Goal: Submit feedback/report problem: Provide input to the site owners about the experience or issues

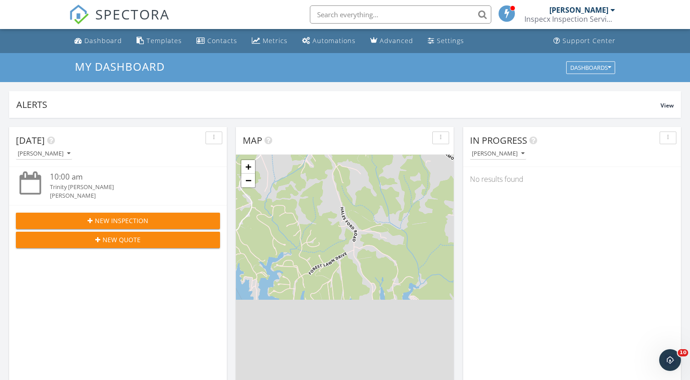
drag, startPoint x: 330, startPoint y: 14, endPoint x: 334, endPoint y: 20, distance: 7.7
click at [331, 14] on input "text" at bounding box center [401, 14] width 182 height 18
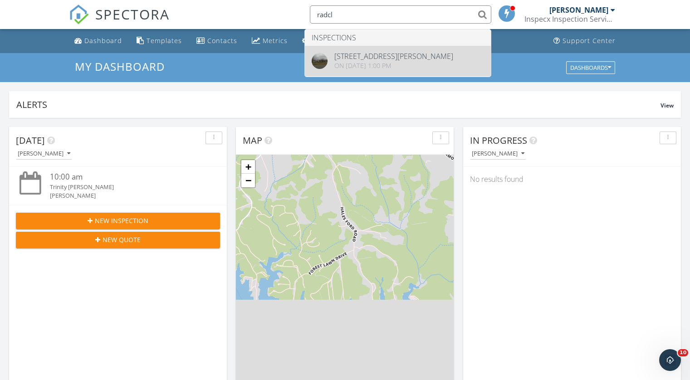
type input "radcl"
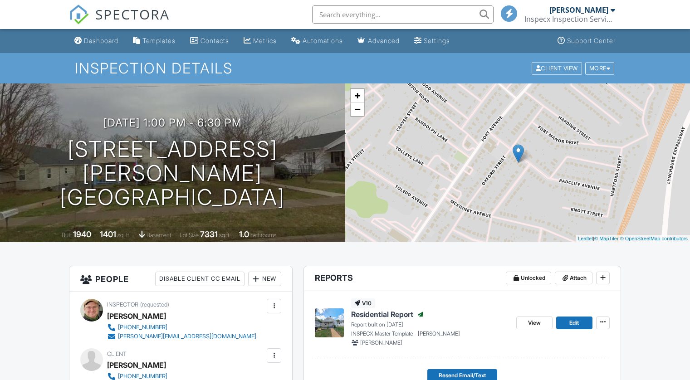
click at [291, 116] on div "09/26/2025 1:00 pm - 6:30 pm 1307 Radcliff Ave Lynchburg, VA 24502 Built 1940 1…" at bounding box center [172, 163] width 345 height 159
drag, startPoint x: 290, startPoint y: 116, endPoint x: 265, endPoint y: 105, distance: 26.6
click at [265, 105] on div "09/26/2025 1:00 pm - 6:30 pm 1307 Radcliff Ave Lynchburg, VA 24502 Built 1940 1…" at bounding box center [172, 163] width 345 height 159
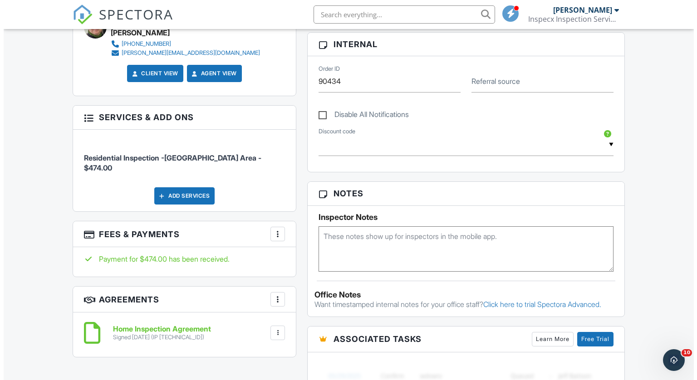
scroll to position [454, 0]
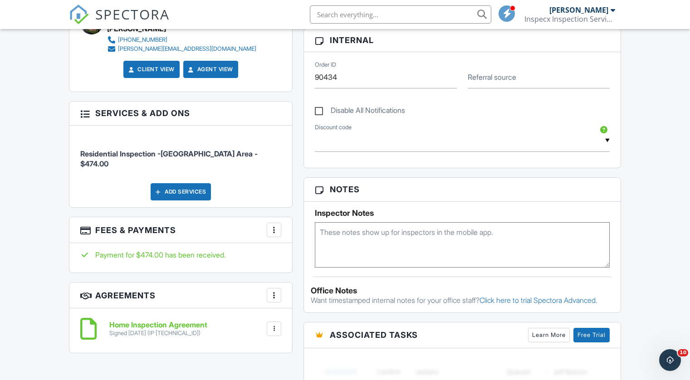
click at [190, 183] on div "Add Services" at bounding box center [181, 191] width 60 height 17
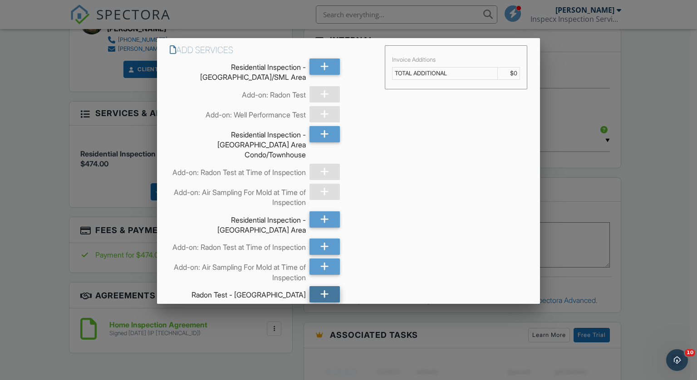
click at [320, 293] on icon at bounding box center [324, 294] width 9 height 16
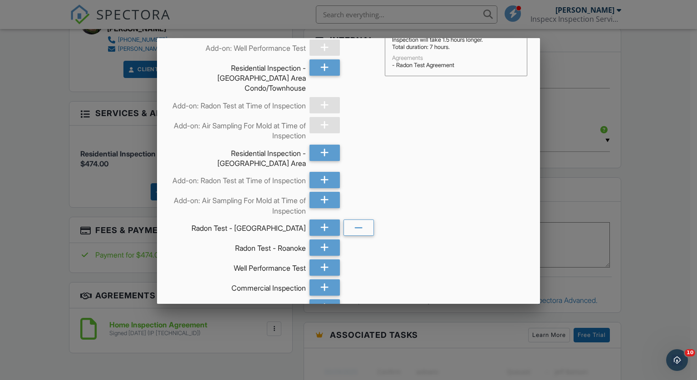
scroll to position [0, 0]
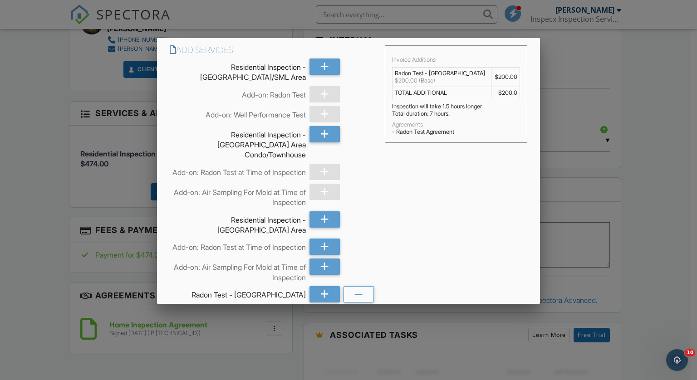
click at [601, 192] on div at bounding box center [348, 193] width 697 height 476
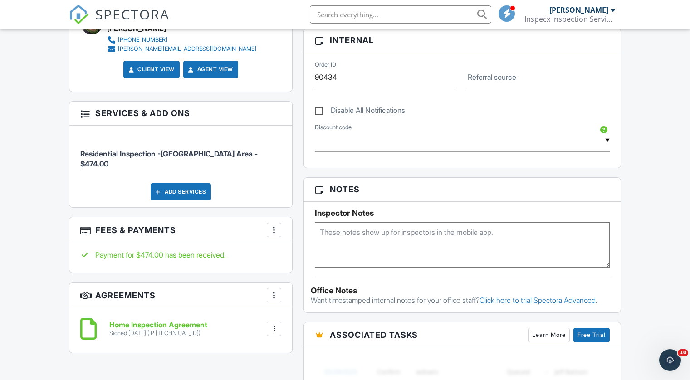
click at [277, 217] on h3 "Fees & Payments More Edit Fees & Payments Add Services View Invoice" at bounding box center [180, 230] width 223 height 26
click at [272, 225] on div "More" at bounding box center [274, 230] width 15 height 15
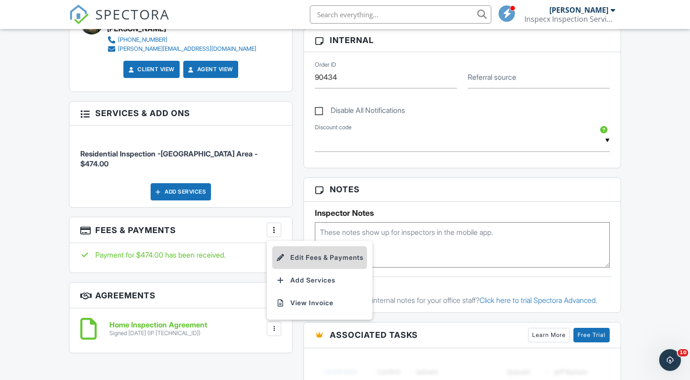
click at [319, 246] on li "Edit Fees & Payments" at bounding box center [319, 257] width 95 height 23
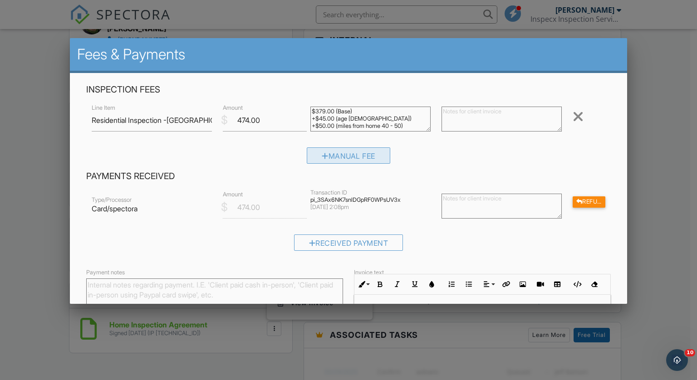
click at [315, 158] on div "Manual Fee" at bounding box center [349, 156] width 84 height 16
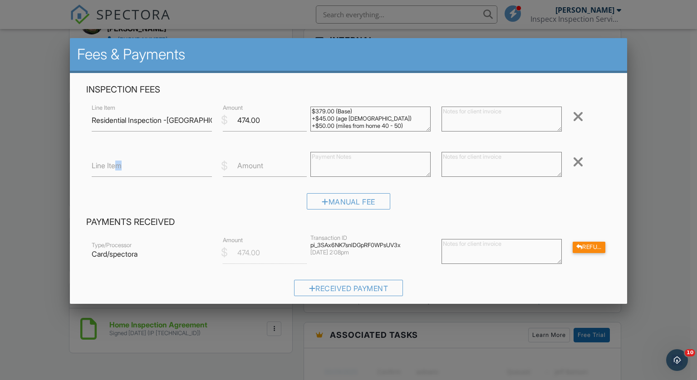
click at [119, 168] on label "Line Item" at bounding box center [107, 166] width 30 height 10
click at [98, 169] on label "Line Item" at bounding box center [107, 166] width 30 height 10
click at [98, 169] on input "Line Item" at bounding box center [152, 166] width 120 height 22
type input "Radon test at Time of Inspection"
type input "150"
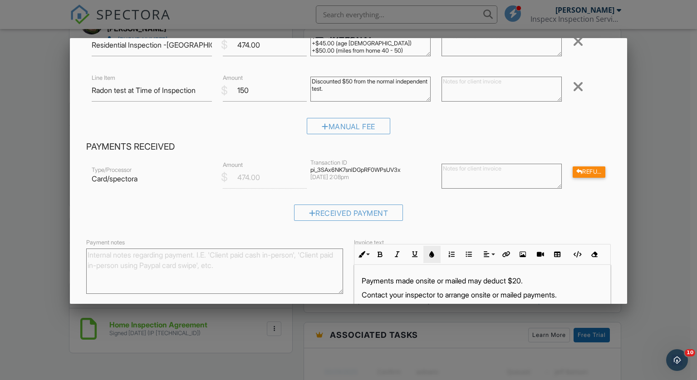
scroll to position [148, 0]
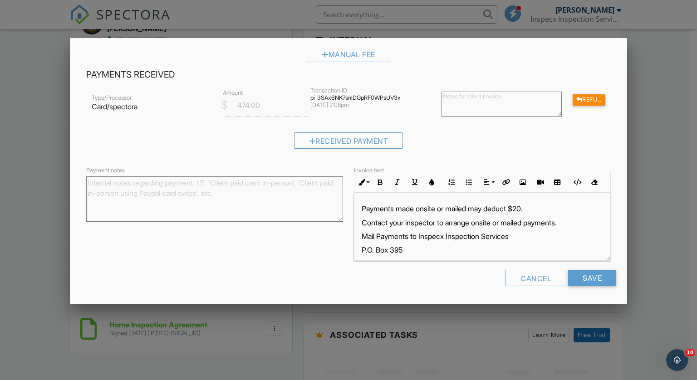
type textarea "Discounted $50 from the normal independent test."
drag, startPoint x: 487, startPoint y: 249, endPoint x: 356, endPoint y: 208, distance: 137.4
click at [356, 208] on div "Payments made onsite or mailed may deduct $20. Contact your inspector to arrang…" at bounding box center [483, 243] width 256 height 101
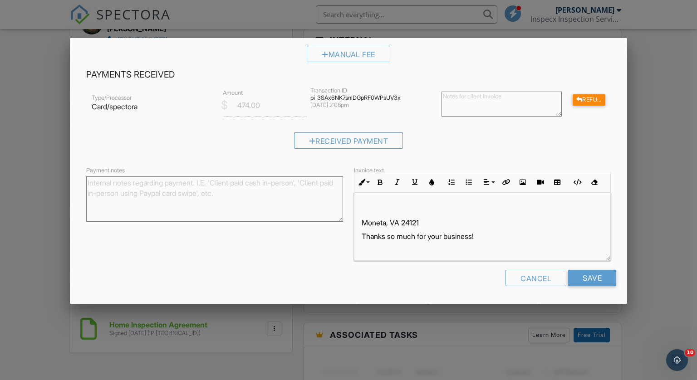
drag, startPoint x: 488, startPoint y: 226, endPoint x: 423, endPoint y: 220, distance: 65.7
click at [423, 220] on p "Moneta, VA 24121" at bounding box center [482, 223] width 241 height 10
click at [357, 235] on div "Thanks so much for your business!" at bounding box center [483, 227] width 256 height 68
click at [579, 281] on input "Save" at bounding box center [592, 278] width 48 height 16
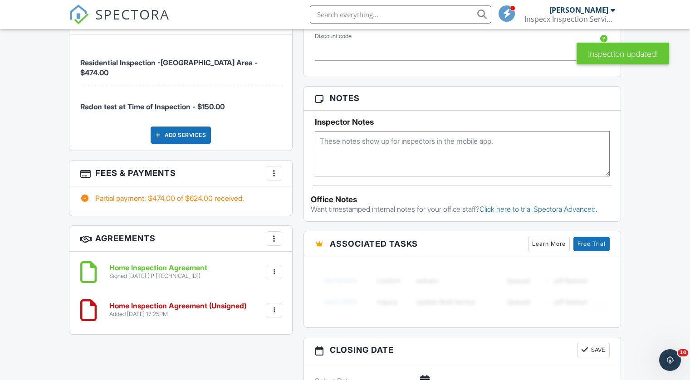
scroll to position [538, 0]
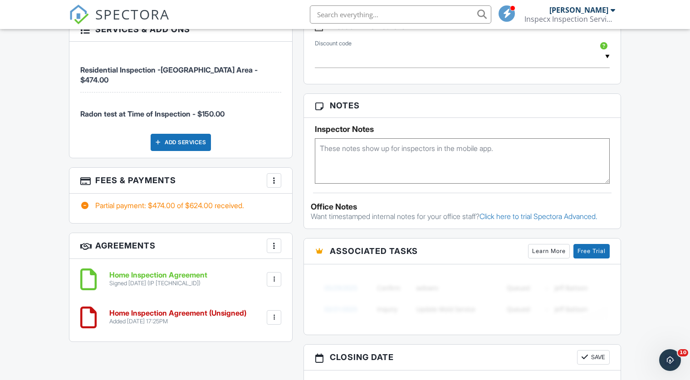
click at [271, 176] on div at bounding box center [274, 180] width 9 height 9
click at [35, 196] on div "Dashboard Templates Contacts Metrics Automations Advanced Settings Support Cent…" at bounding box center [345, 316] width 690 height 1650
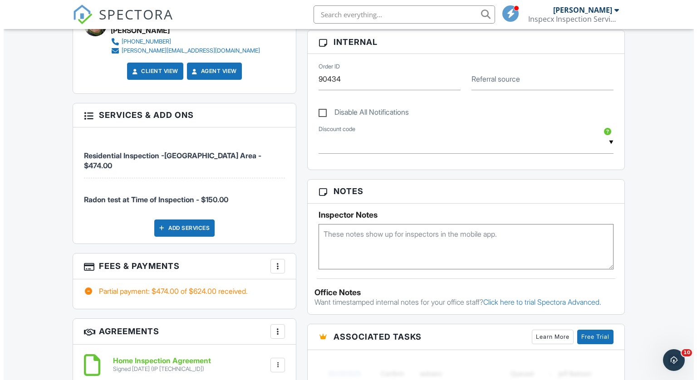
scroll to position [454, 0]
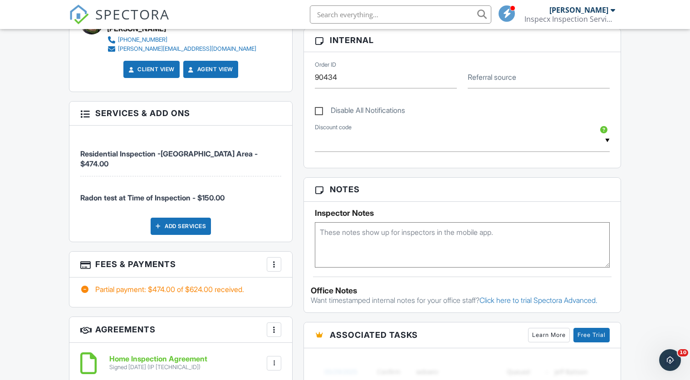
click at [275, 260] on div at bounding box center [274, 264] width 9 height 9
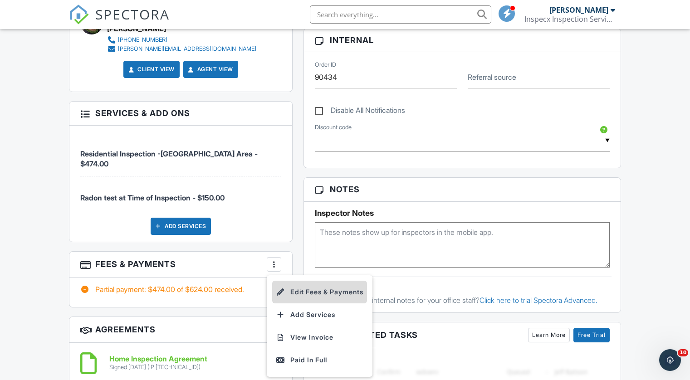
click at [313, 281] on li "Edit Fees & Payments" at bounding box center [319, 292] width 95 height 23
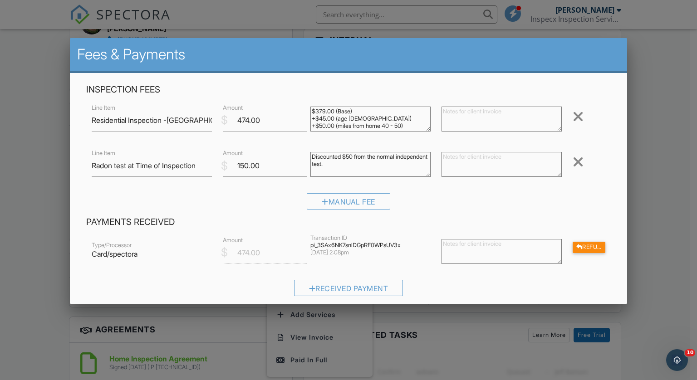
scroll to position [7, 0]
drag, startPoint x: 409, startPoint y: 126, endPoint x: 381, endPoint y: 127, distance: 28.6
click at [381, 127] on textarea "$379.00 (Base) +$45.00 (age 74 - 100) +$50.00 (miles from home 40 - 50)" at bounding box center [370, 119] width 120 height 25
drag, startPoint x: 309, startPoint y: 126, endPoint x: 360, endPoint y: 123, distance: 50.9
click at [360, 123] on textarea "$379.00 (Base) +$45.00 (age 74 - 100) +$50.00 (miles from home 40 - 50)" at bounding box center [370, 119] width 120 height 25
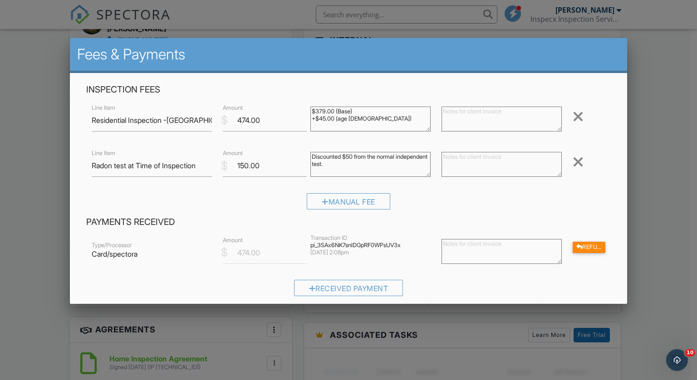
scroll to position [0, 0]
type textarea "$379.00 (Base) +$45.00 (age 74 - 100)"
click at [243, 168] on input "150.00" at bounding box center [265, 166] width 84 height 22
type input "100.00"
drag, startPoint x: 352, startPoint y: 160, endPoint x: 341, endPoint y: 160, distance: 11.3
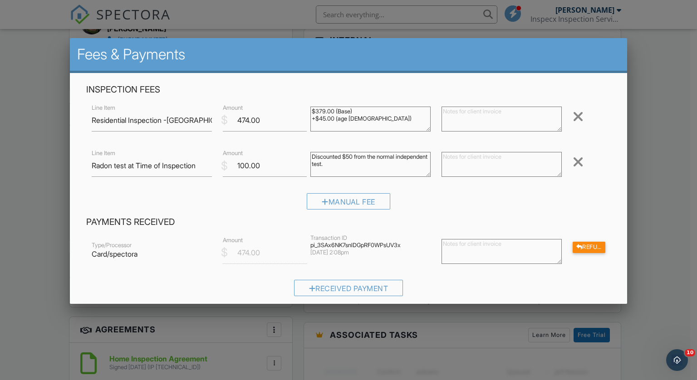
click at [341, 160] on textarea "Discounted $50 from the normal independent test." at bounding box center [370, 164] width 120 height 25
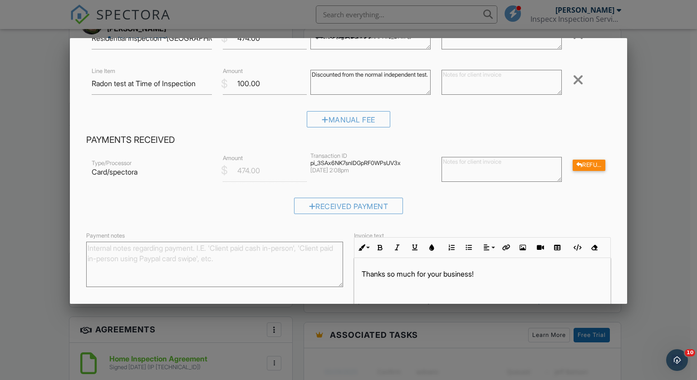
scroll to position [148, 0]
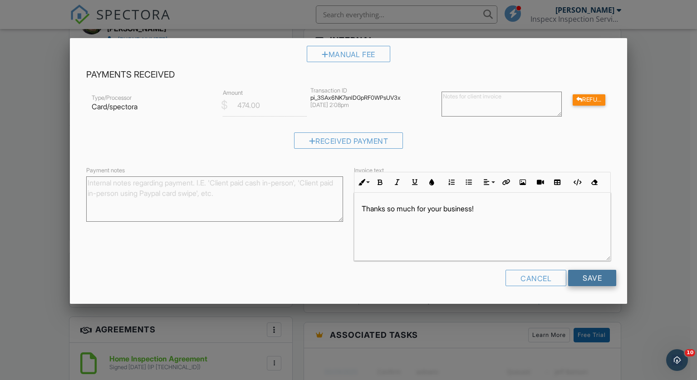
type textarea "Discounted from the normal independent test."
click at [596, 280] on input "Save" at bounding box center [592, 278] width 48 height 16
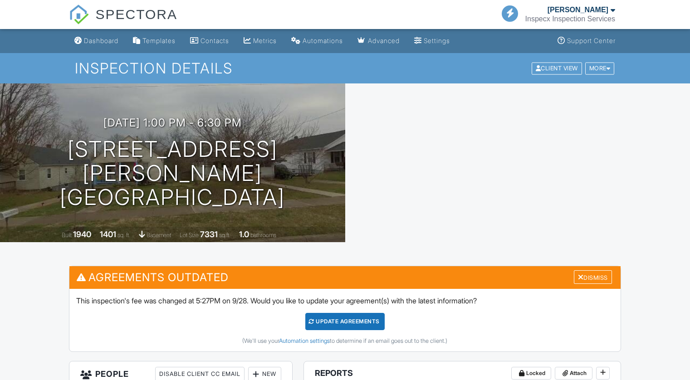
click at [374, 317] on div at bounding box center [345, 190] width 690 height 380
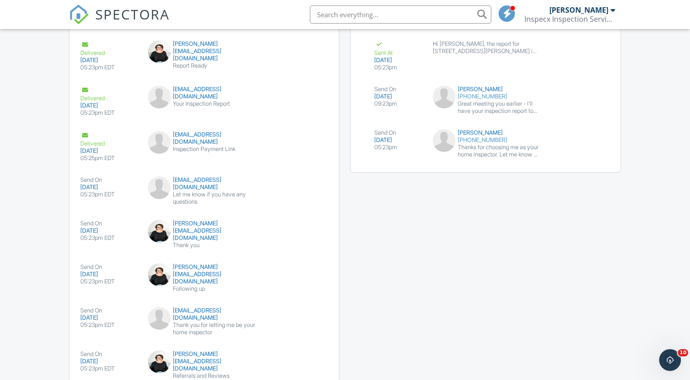
scroll to position [1302, 0]
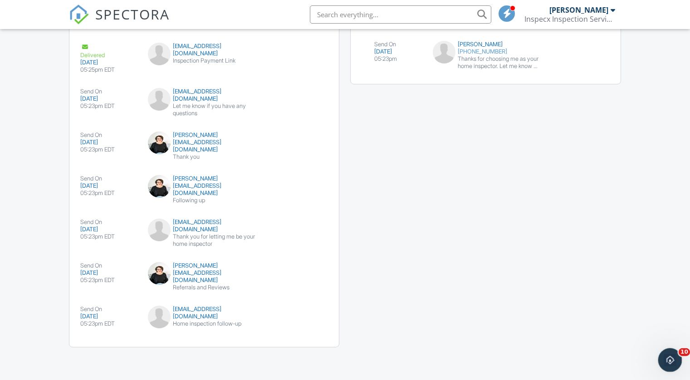
click at [664, 358] on icon "Open Intercom Messenger" at bounding box center [669, 359] width 15 height 15
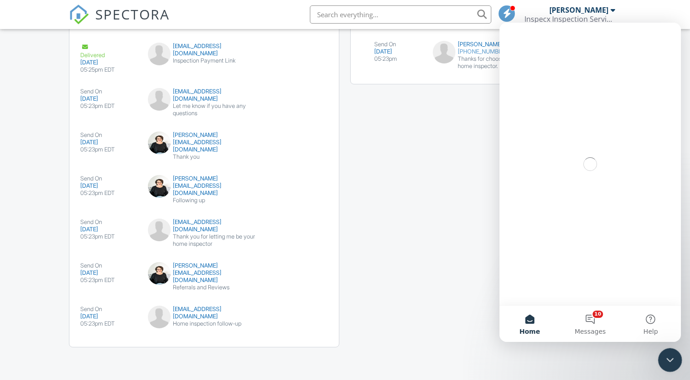
scroll to position [0, 0]
click at [590, 321] on button "10 Messages" at bounding box center [590, 324] width 60 height 36
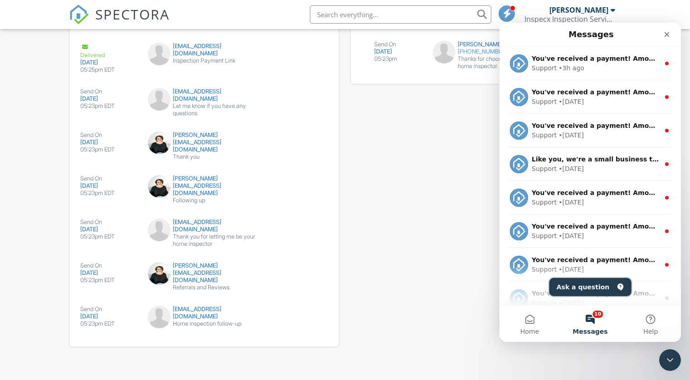
click at [586, 289] on button "Ask a question" at bounding box center [591, 287] width 82 height 18
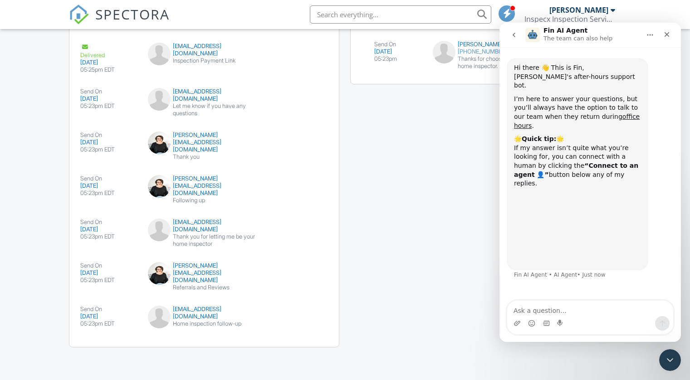
click at [572, 309] on textarea "Ask a question…" at bounding box center [591, 308] width 166 height 15
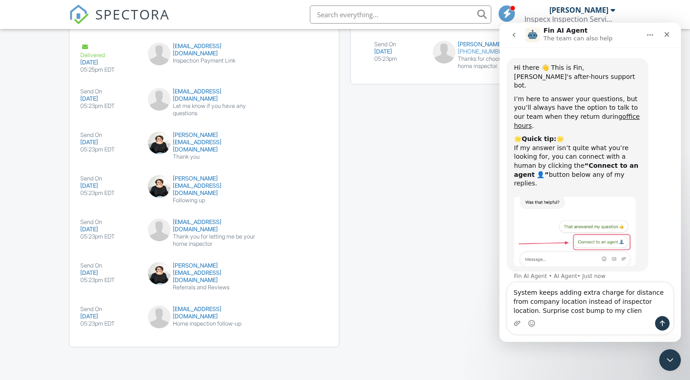
type textarea "System keeps adding extra charge for distance from company location instead of …"
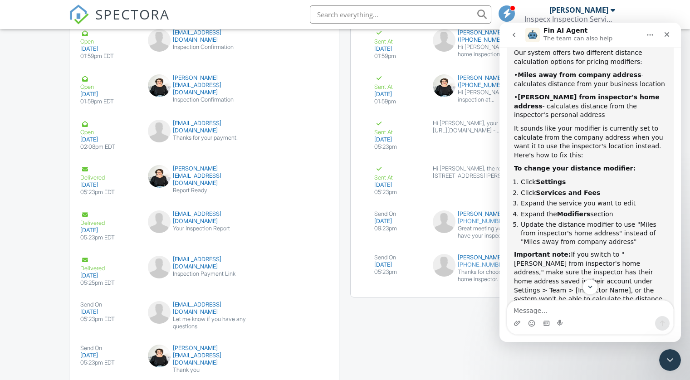
scroll to position [470, 0]
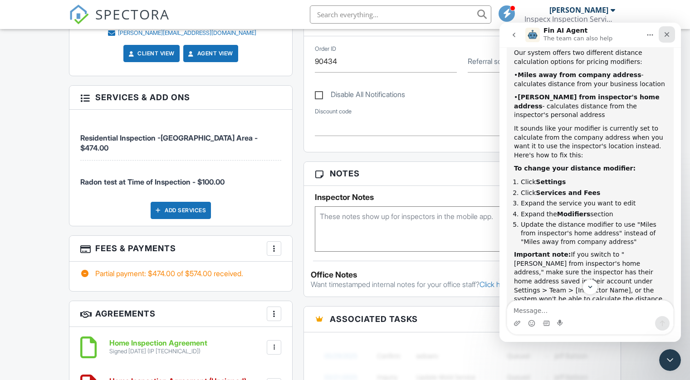
click at [671, 35] on div "Close" at bounding box center [667, 34] width 16 height 16
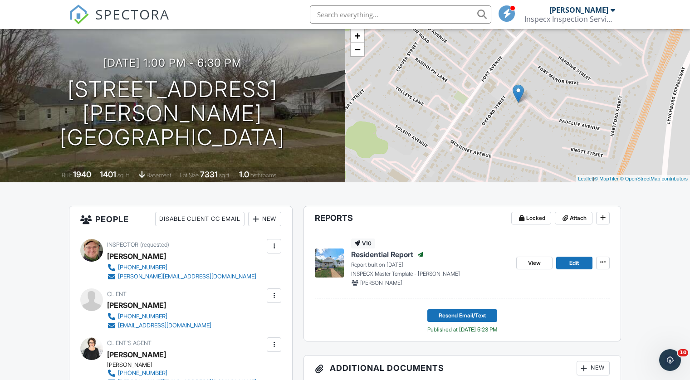
scroll to position [0, 0]
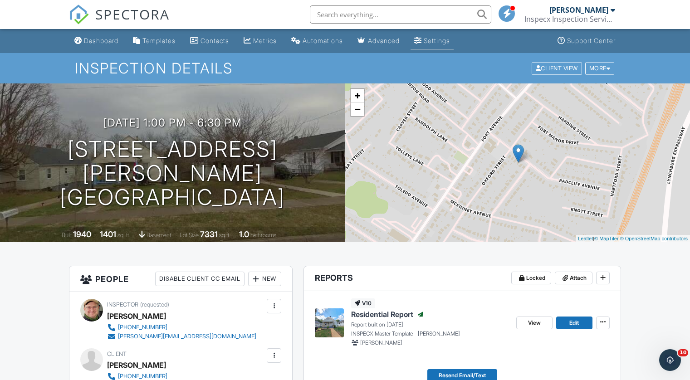
click at [437, 40] on div "Settings" at bounding box center [437, 41] width 26 height 8
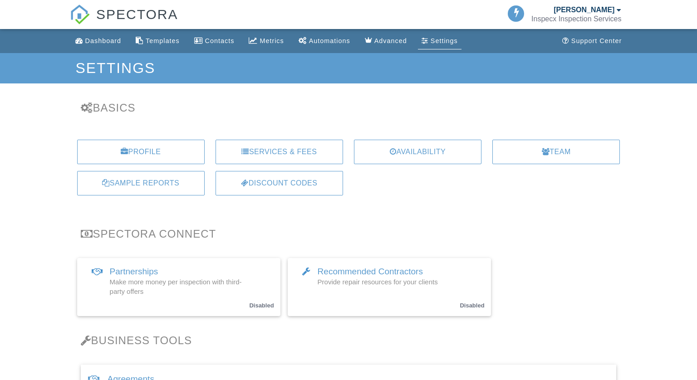
click at [254, 148] on div "Services & Fees" at bounding box center [280, 152] width 128 height 25
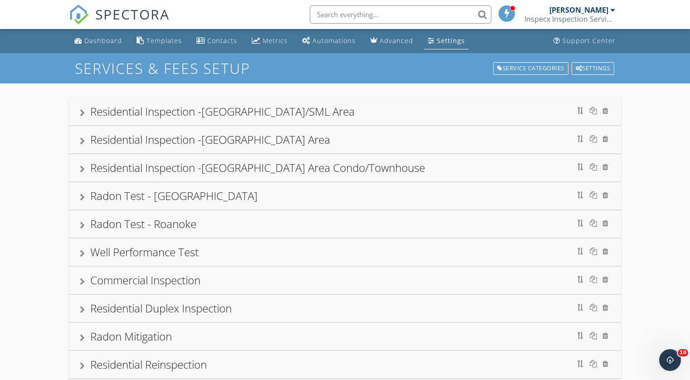
click at [214, 196] on div "Radon Test - Lynchburg" at bounding box center [345, 196] width 531 height 16
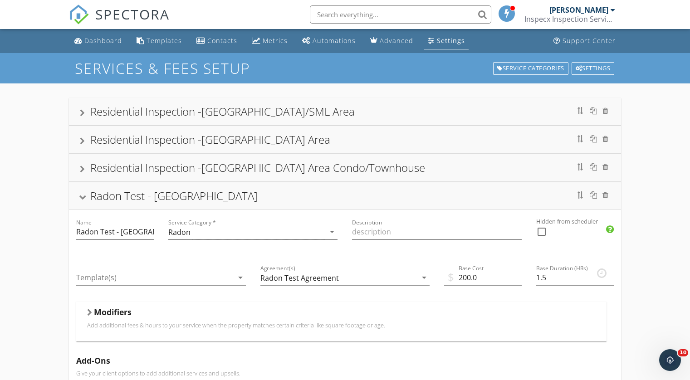
click at [80, 196] on div "Radon Test - Lynchburg" at bounding box center [345, 196] width 531 height 16
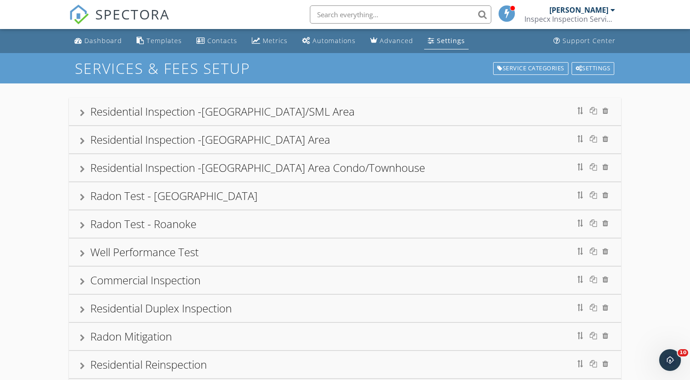
click at [159, 147] on div "Residential Inspection -Lynchburg Area" at bounding box center [210, 139] width 240 height 15
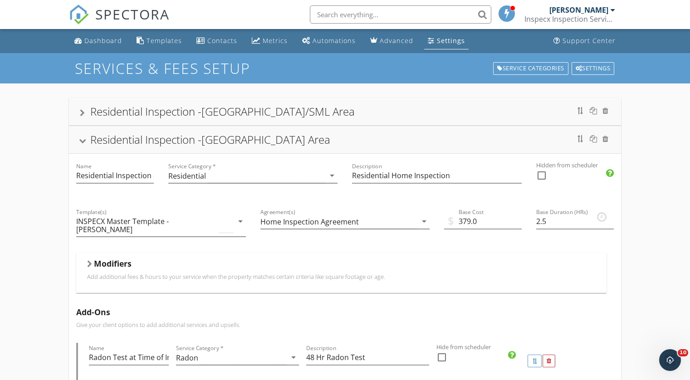
click at [91, 261] on div at bounding box center [89, 264] width 5 height 7
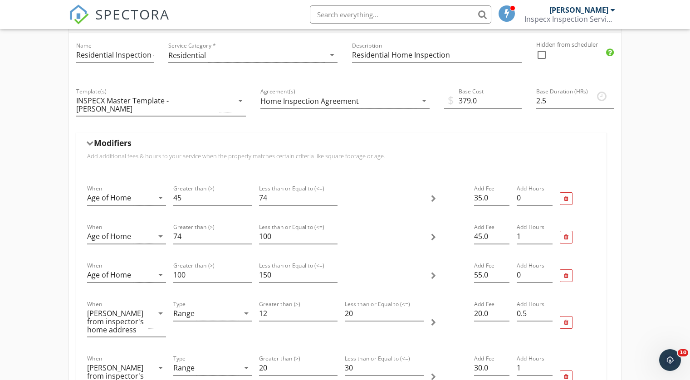
scroll to position [75, 0]
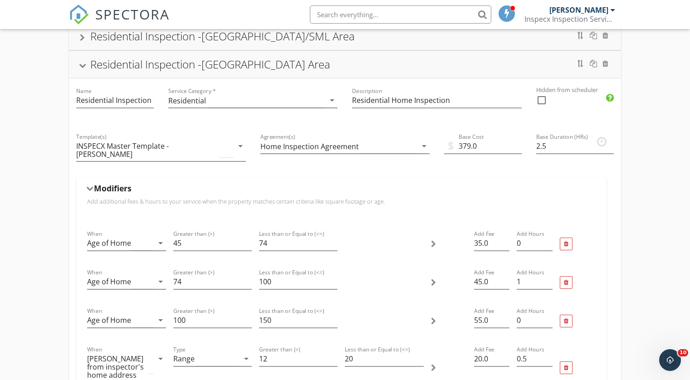
click at [82, 64] on div at bounding box center [82, 66] width 7 height 5
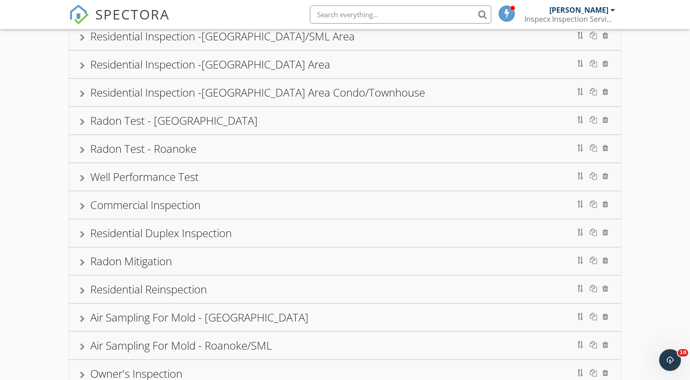
drag, startPoint x: 81, startPoint y: 96, endPoint x: 181, endPoint y: 182, distance: 132.3
click at [81, 96] on div at bounding box center [82, 93] width 5 height 7
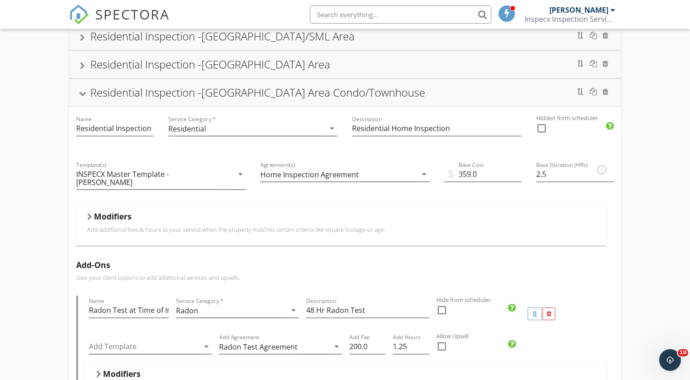
click at [111, 212] on h5 "Modifiers" at bounding box center [113, 216] width 38 height 9
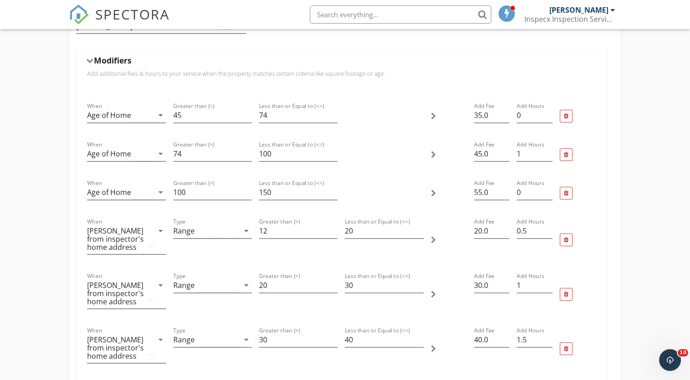
scroll to position [0, 0]
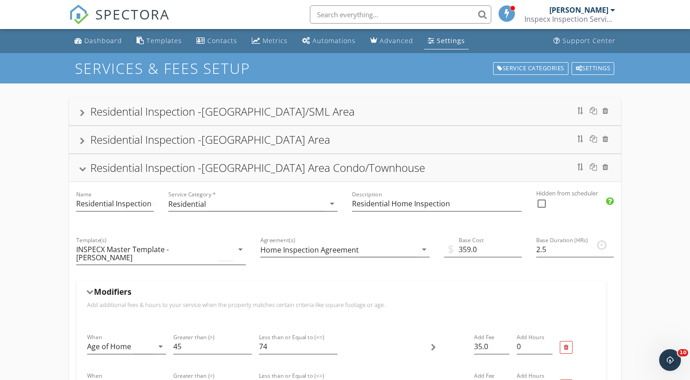
click at [431, 44] on link "Settings" at bounding box center [446, 41] width 44 height 17
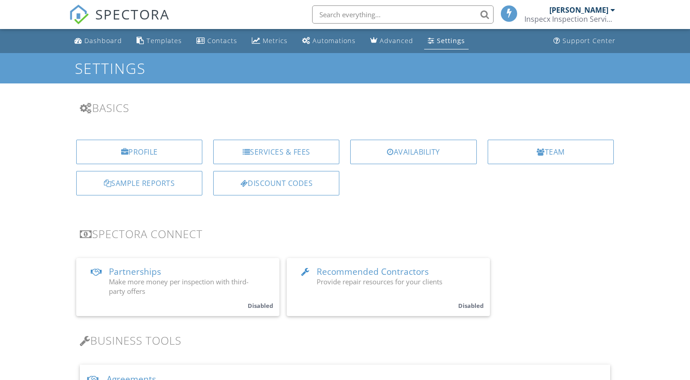
click at [512, 153] on div "Team" at bounding box center [551, 152] width 126 height 25
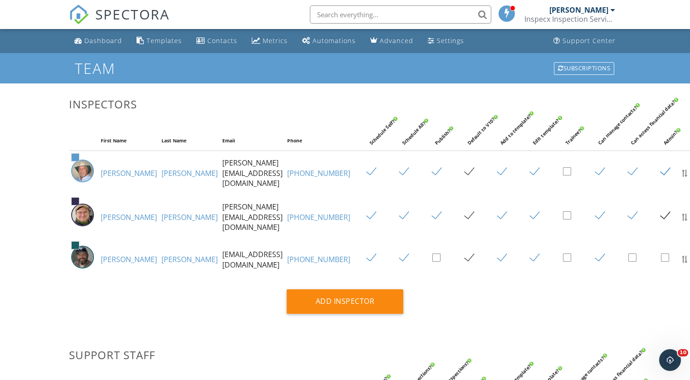
click at [73, 205] on span at bounding box center [75, 201] width 7 height 7
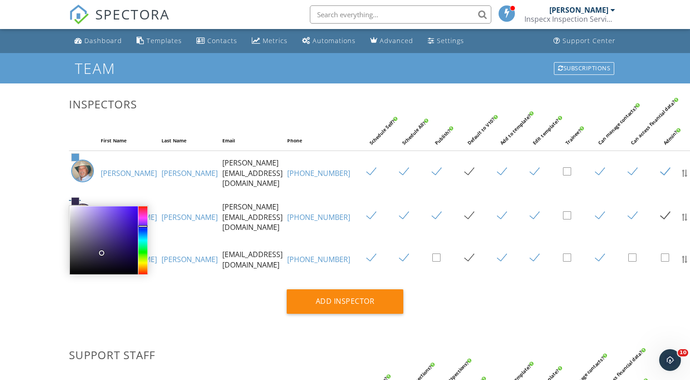
type input "#7d54f7"
click at [114, 215] on div at bounding box center [104, 241] width 68 height 68
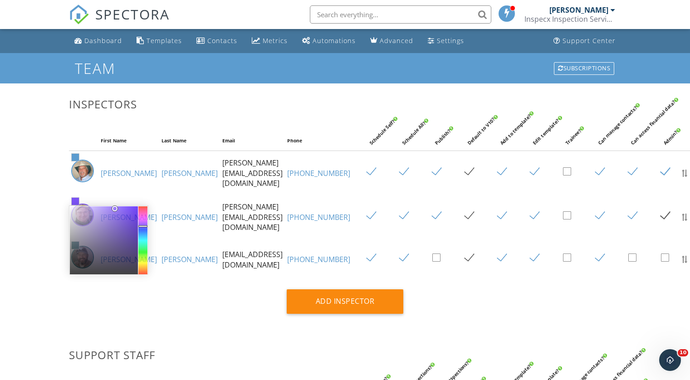
click at [39, 225] on div "Dashboard Templates Contacts Metrics Automations Advanced Settings Support Cent…" at bounding box center [345, 334] width 690 height 610
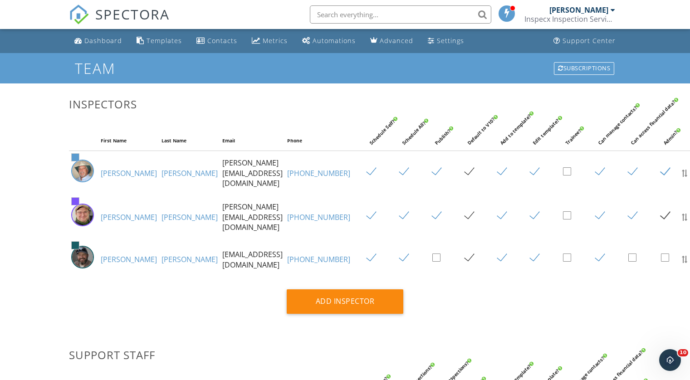
click at [162, 222] on link "[PERSON_NAME]" at bounding box center [190, 217] width 56 height 10
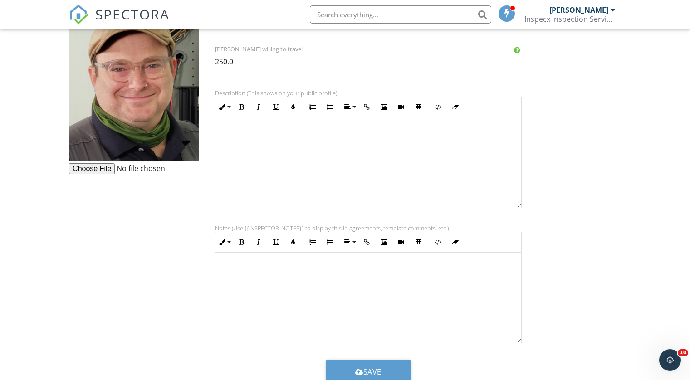
scroll to position [273, 0]
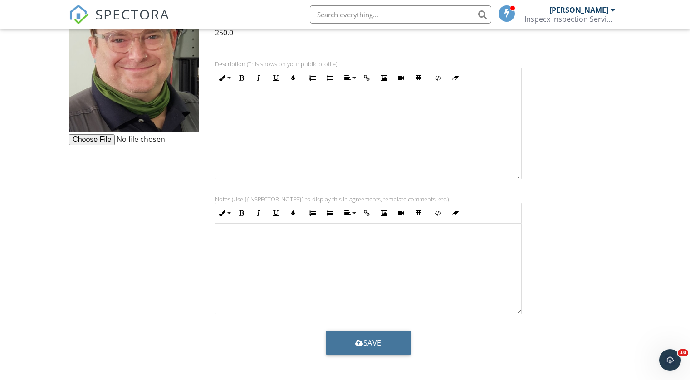
click at [394, 344] on button "Save" at bounding box center [368, 343] width 84 height 25
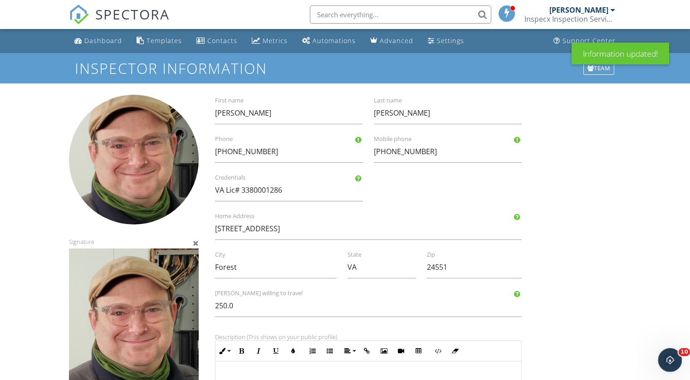
click at [679, 358] on div "Open Intercom Messenger" at bounding box center [669, 359] width 30 height 30
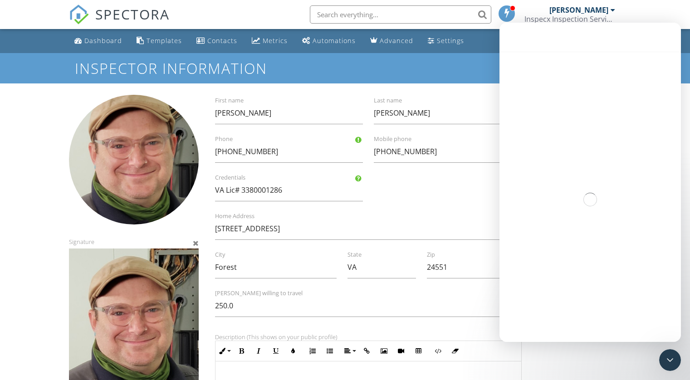
scroll to position [493, 0]
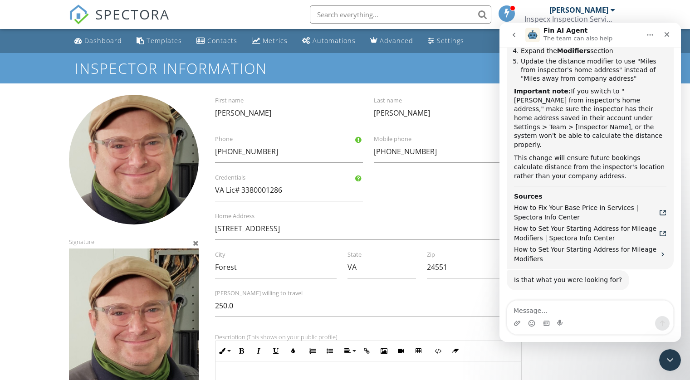
click at [615, 330] on button "Connect to an agent 👤" at bounding box center [625, 339] width 89 height 18
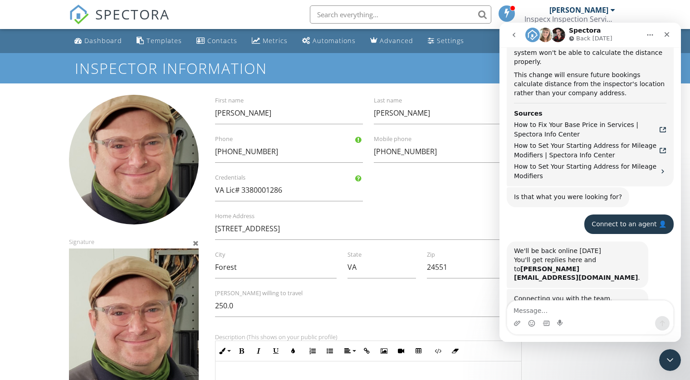
scroll to position [602, 0]
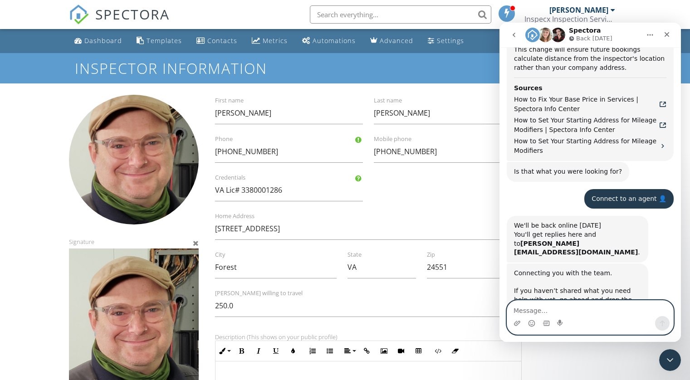
click at [524, 307] on textarea "Message…" at bounding box center [591, 308] width 166 height 15
click at [558, 311] on textarea "System is set to inspector's home address" at bounding box center [591, 308] width 166 height 15
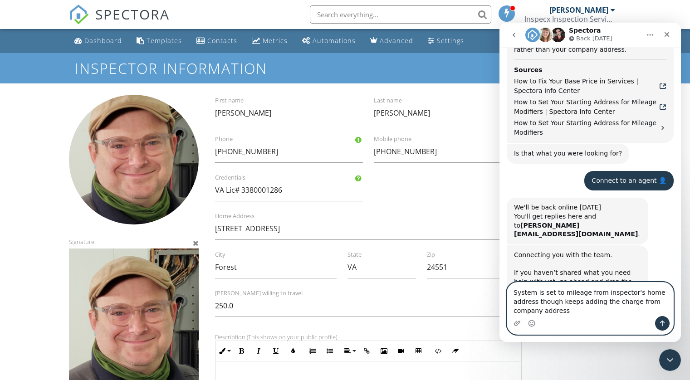
scroll to position [620, 0]
type textarea "System is set to mileage from inspector's home address though keeps adding the …"
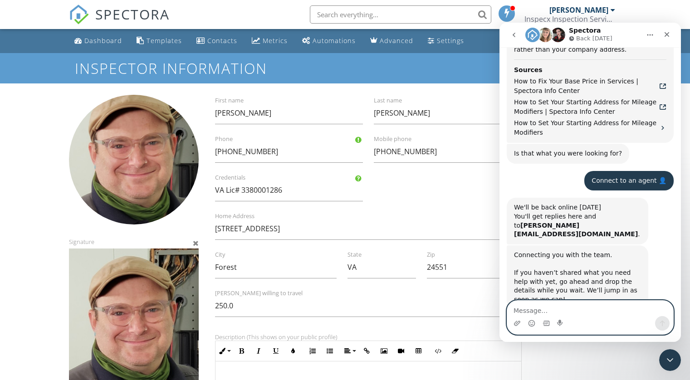
scroll to position [647, 0]
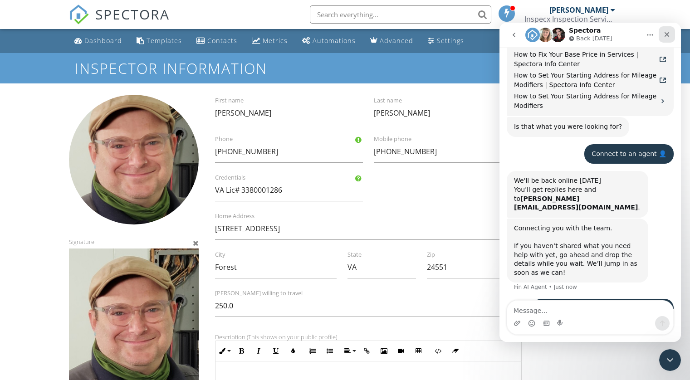
click at [667, 35] on icon "Close" at bounding box center [667, 34] width 7 height 7
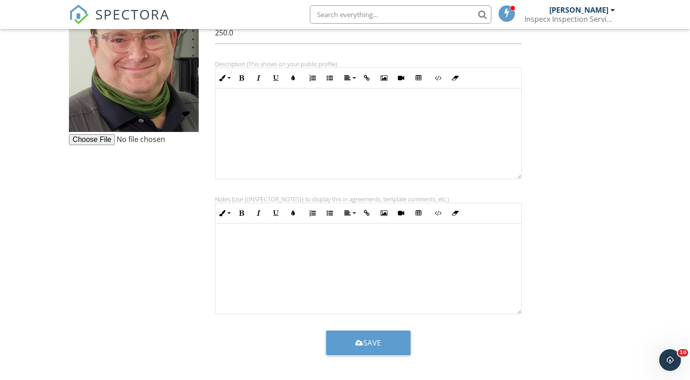
scroll to position [0, 0]
click at [351, 352] on button "Save" at bounding box center [368, 343] width 84 height 25
